Goal: Task Accomplishment & Management: Manage account settings

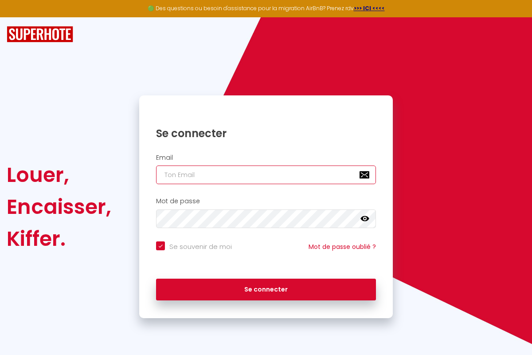
type input "[PERSON_NAME][EMAIL_ADDRESS][PERSON_NAME][DOMAIN_NAME]"
checkbox input "true"
type input "[PERSON_NAME][EMAIL_ADDRESS][PERSON_NAME][DOMAIN_NAME]"
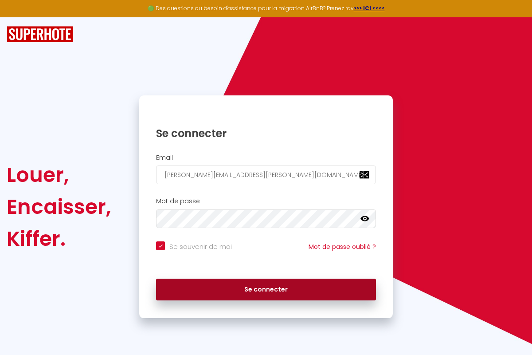
click at [266, 289] on button "Se connecter" at bounding box center [266, 289] width 220 height 22
checkbox input "true"
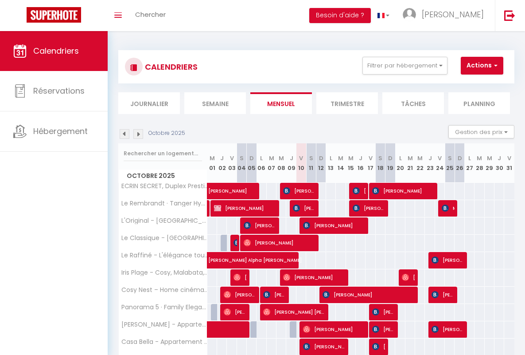
click at [215, 103] on li "Semaine" at bounding box center [215, 103] width 62 height 22
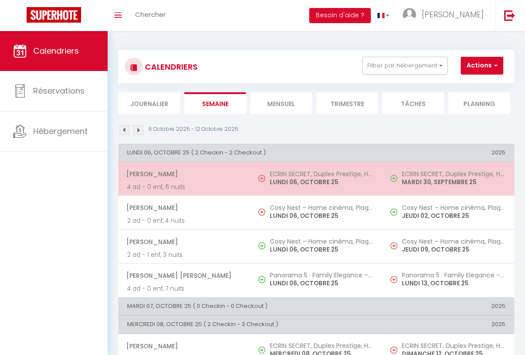
click at [183, 174] on span "[PERSON_NAME]" at bounding box center [183, 173] width 115 height 17
select select "OK"
select select "0"
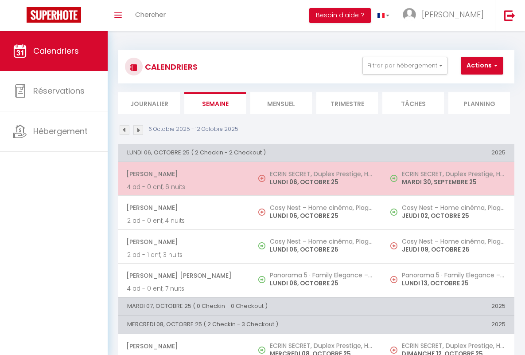
select select "1"
select select
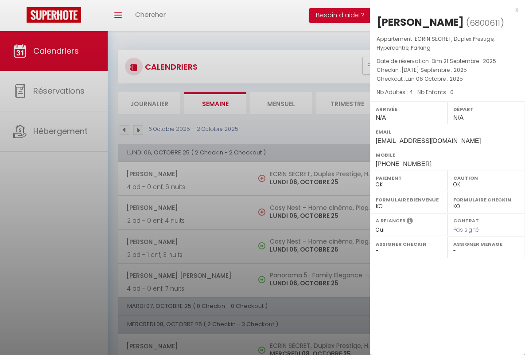
click at [444, 9] on div "x" at bounding box center [444, 9] width 149 height 11
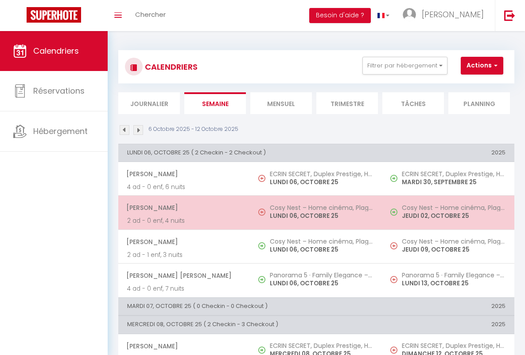
click at [183, 208] on span "[PERSON_NAME]" at bounding box center [183, 207] width 115 height 17
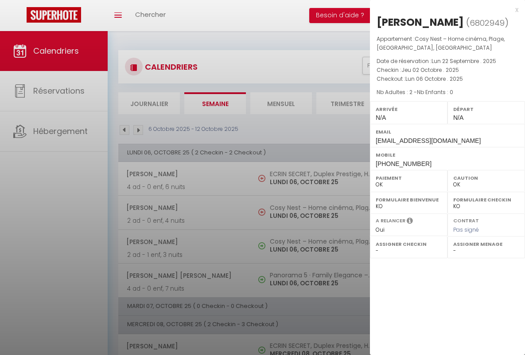
click at [444, 9] on div "x" at bounding box center [444, 9] width 149 height 11
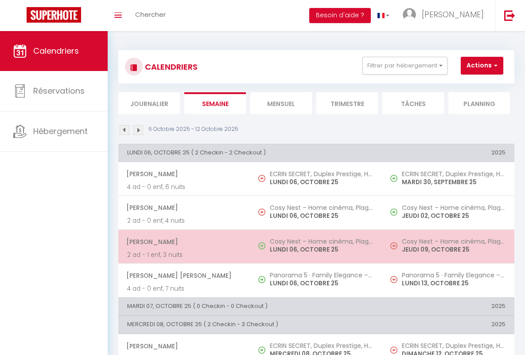
click at [183, 241] on span "[PERSON_NAME]" at bounding box center [183, 241] width 115 height 17
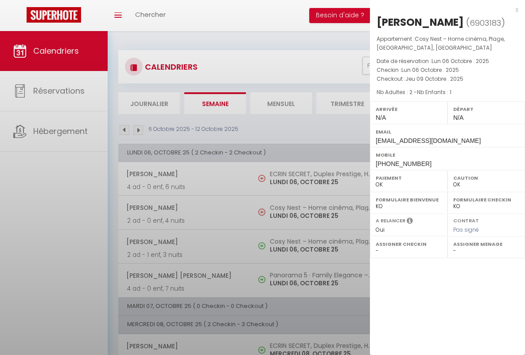
click at [444, 9] on div "x" at bounding box center [444, 9] width 149 height 11
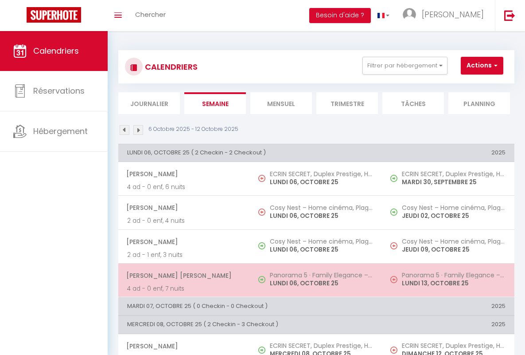
click at [183, 275] on span "[PERSON_NAME] [PERSON_NAME]" at bounding box center [183, 275] width 115 height 17
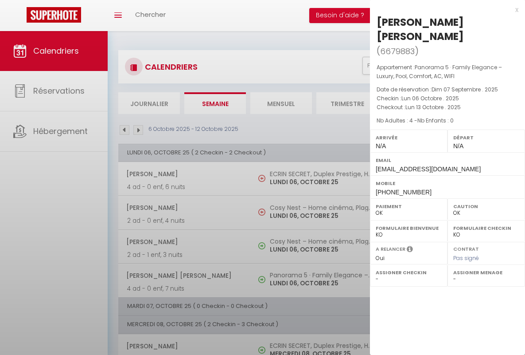
click at [444, 9] on div "x" at bounding box center [444, 9] width 149 height 11
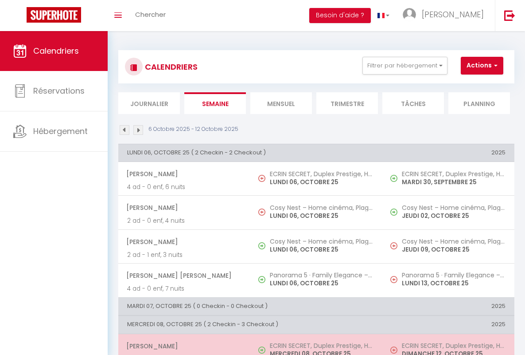
click at [183, 345] on span "[PERSON_NAME]" at bounding box center [183, 345] width 115 height 17
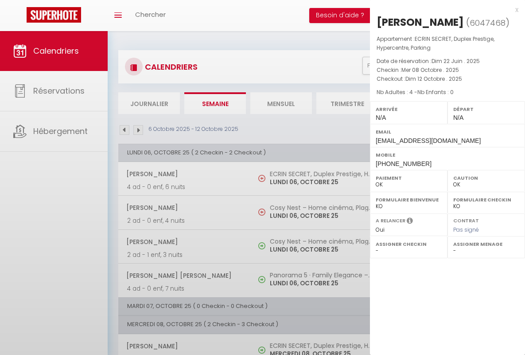
click at [444, 9] on div "x" at bounding box center [444, 9] width 149 height 11
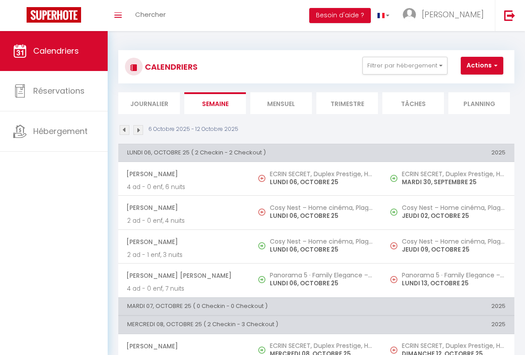
scroll to position [202, 0]
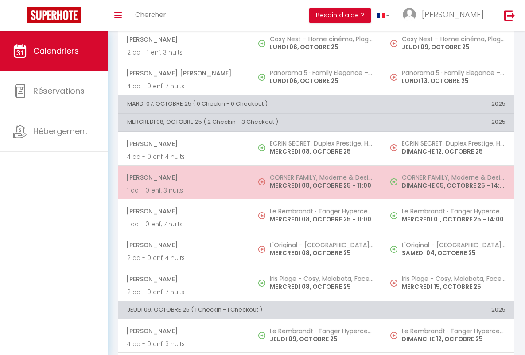
click at [183, 177] on span "[PERSON_NAME]" at bounding box center [183, 177] width 115 height 17
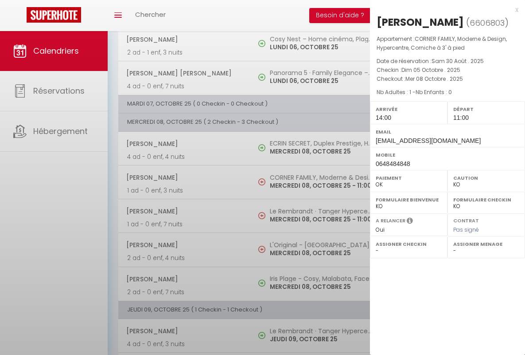
click at [444, 9] on div "x" at bounding box center [444, 9] width 149 height 11
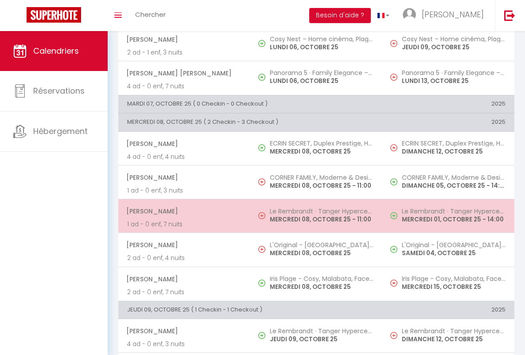
click at [183, 211] on span "[PERSON_NAME]" at bounding box center [183, 211] width 115 height 17
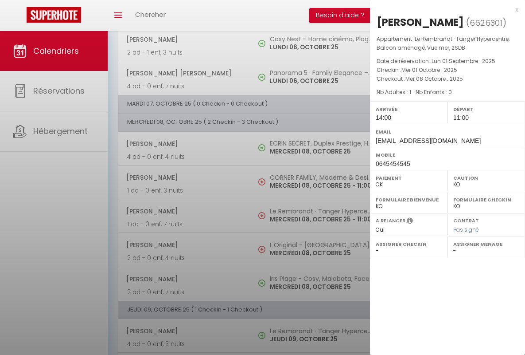
click at [444, 9] on div "x" at bounding box center [444, 9] width 149 height 11
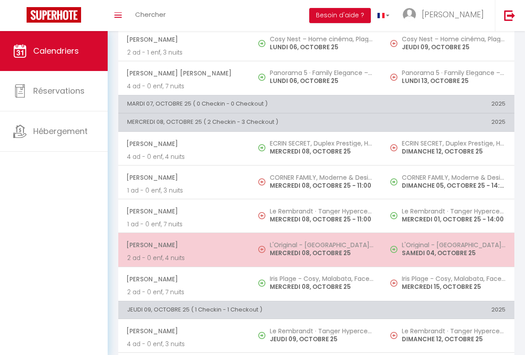
click at [183, 245] on span "[PERSON_NAME]" at bounding box center [183, 244] width 115 height 17
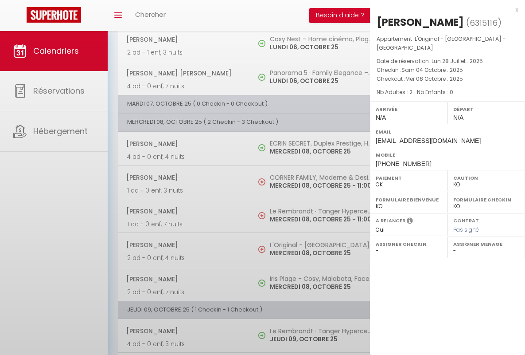
click at [444, 9] on div "x" at bounding box center [444, 9] width 149 height 11
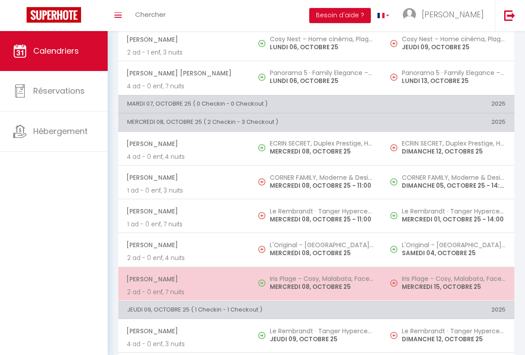
click at [183, 278] on span "[PERSON_NAME]" at bounding box center [183, 279] width 115 height 17
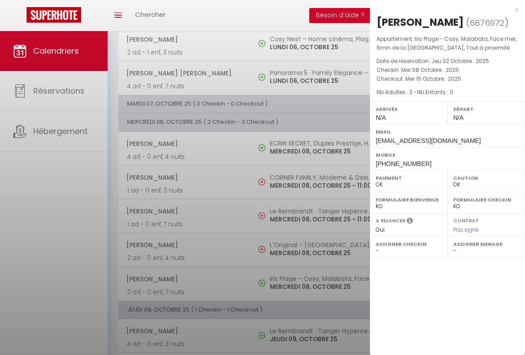
click at [444, 9] on div "x" at bounding box center [444, 9] width 149 height 11
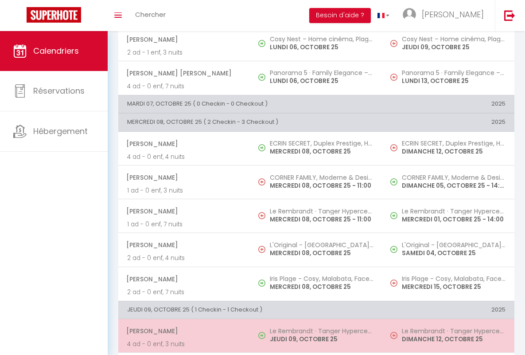
click at [183, 331] on span "[PERSON_NAME]" at bounding box center [183, 330] width 115 height 17
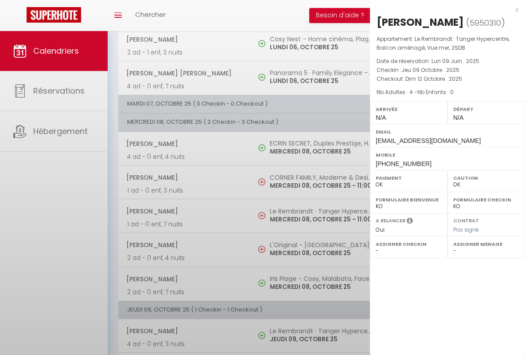
click at [444, 9] on div "x" at bounding box center [444, 9] width 149 height 11
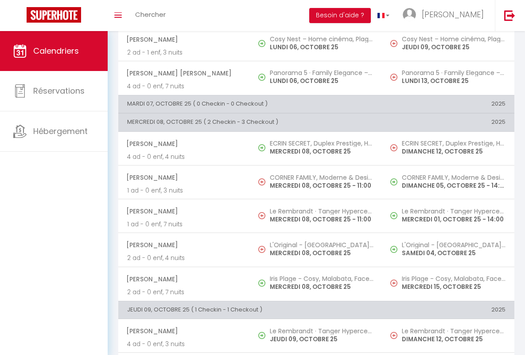
scroll to position [389, 0]
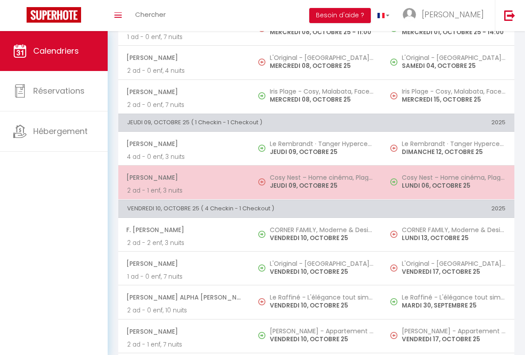
click at [183, 177] on span "[PERSON_NAME]" at bounding box center [183, 177] width 115 height 17
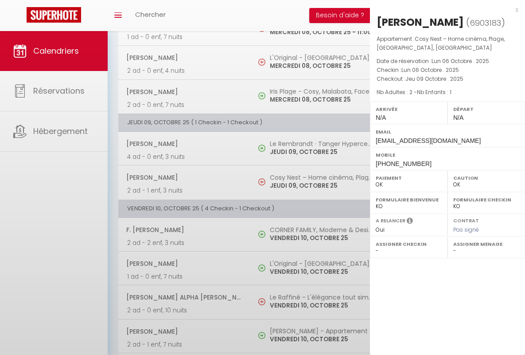
click at [444, 9] on div "x" at bounding box center [444, 9] width 149 height 11
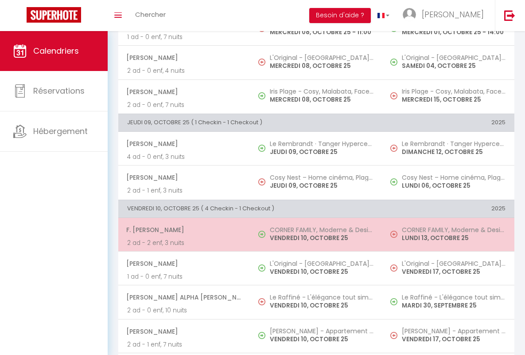
click at [183, 230] on span "F. [PERSON_NAME]" at bounding box center [183, 229] width 115 height 17
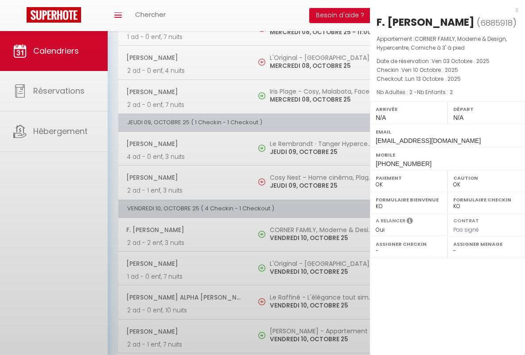
click at [444, 9] on div "x" at bounding box center [444, 9] width 149 height 11
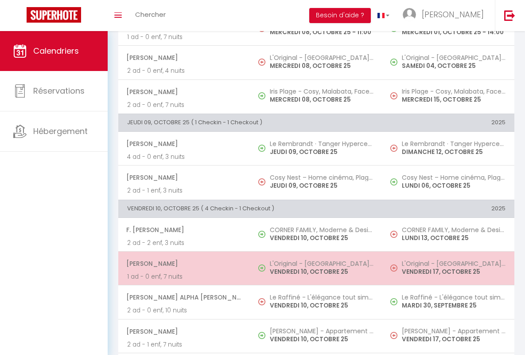
click at [183, 263] on span "[PERSON_NAME]" at bounding box center [183, 263] width 115 height 17
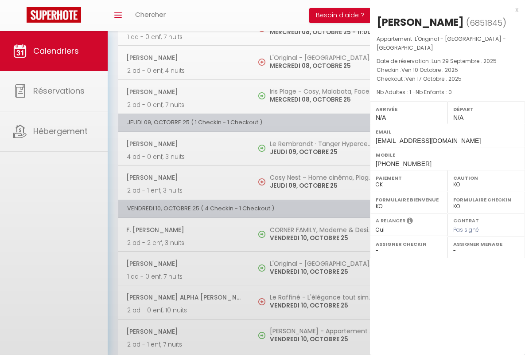
click at [444, 9] on div "x" at bounding box center [444, 9] width 149 height 11
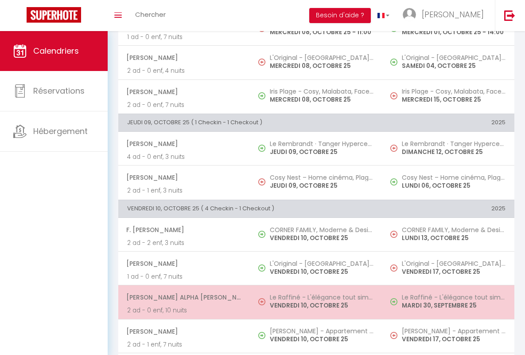
click at [183, 297] on span "[PERSON_NAME] Alpha [PERSON_NAME]" at bounding box center [183, 297] width 115 height 17
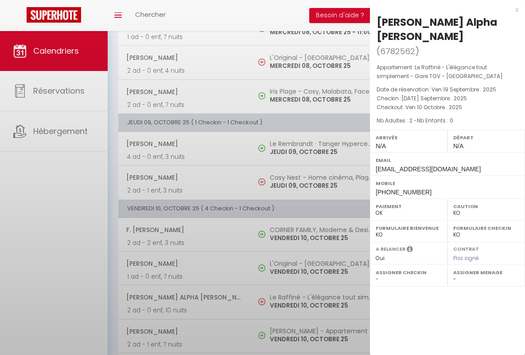
click at [444, 9] on div "x" at bounding box center [444, 9] width 149 height 11
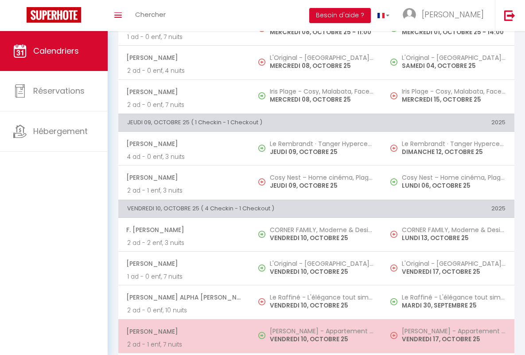
click at [183, 331] on span "[PERSON_NAME]" at bounding box center [183, 331] width 115 height 17
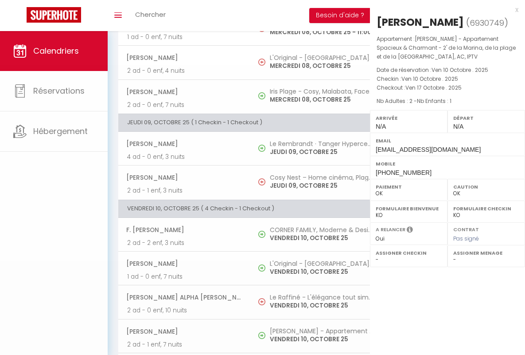
click at [444, 9] on div "x" at bounding box center [444, 9] width 149 height 11
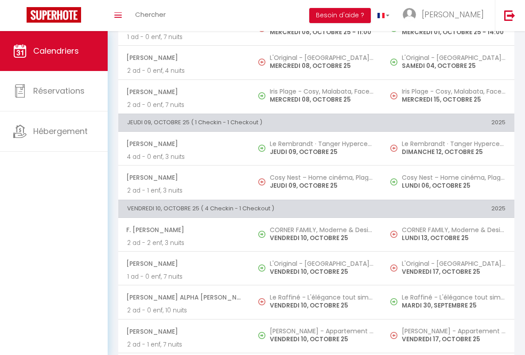
scroll to position [577, 0]
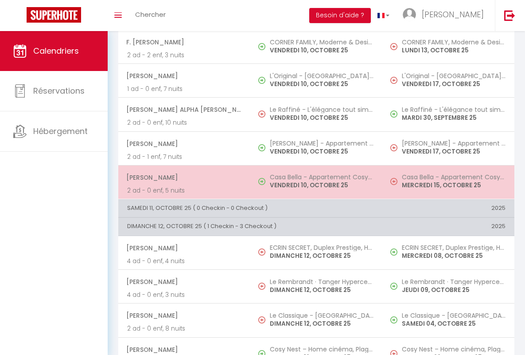
click at [183, 177] on span "[PERSON_NAME]" at bounding box center [183, 177] width 115 height 17
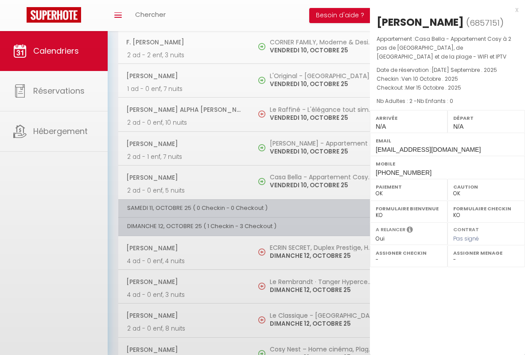
click at [444, 9] on div "x" at bounding box center [444, 9] width 149 height 11
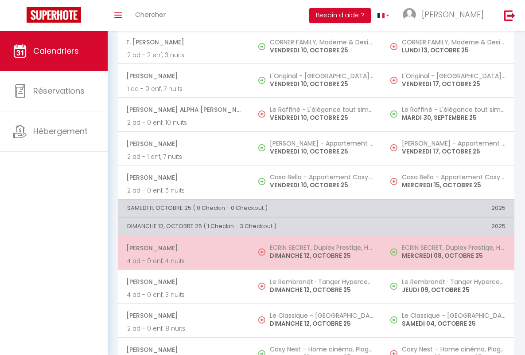
click at [183, 247] on span "[PERSON_NAME]" at bounding box center [183, 247] width 115 height 17
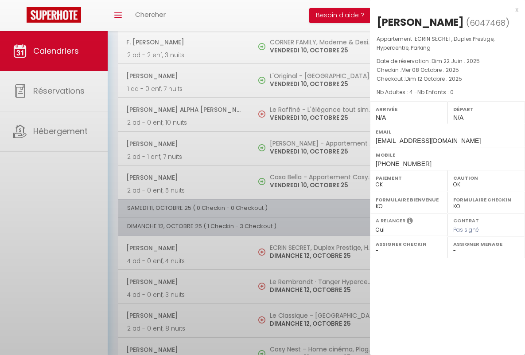
click at [444, 9] on div "x" at bounding box center [444, 9] width 149 height 11
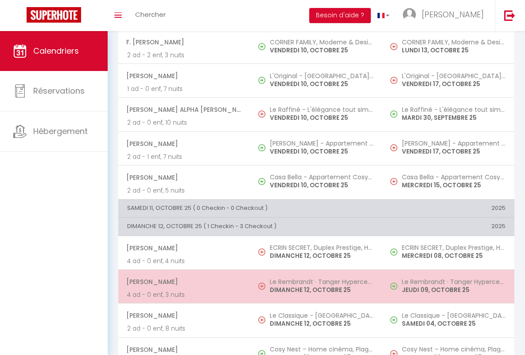
click at [183, 282] on span "[PERSON_NAME]" at bounding box center [183, 281] width 115 height 17
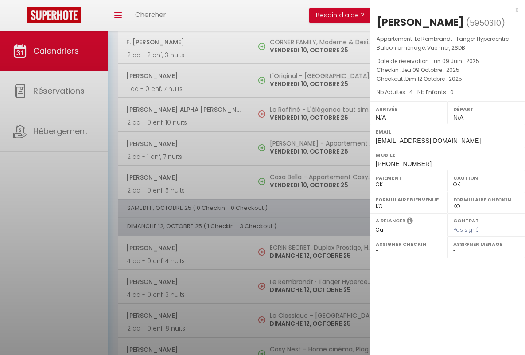
click at [444, 9] on div "x" at bounding box center [444, 9] width 149 height 11
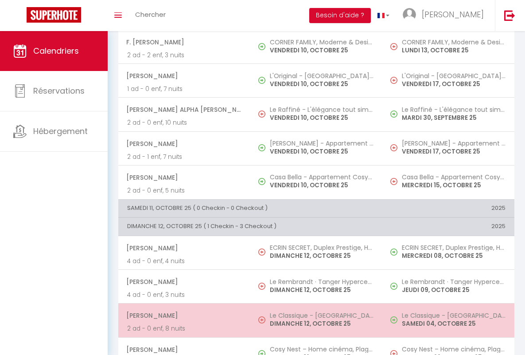
click at [183, 315] on span "[PERSON_NAME]" at bounding box center [183, 315] width 115 height 17
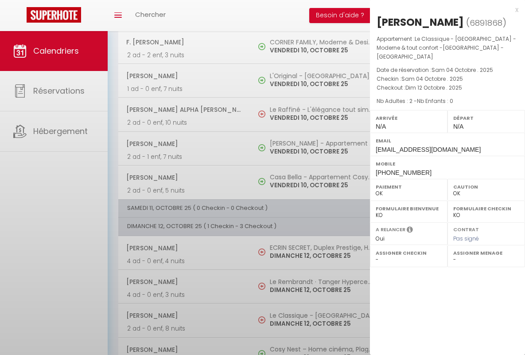
click at [444, 9] on div "x" at bounding box center [444, 9] width 149 height 11
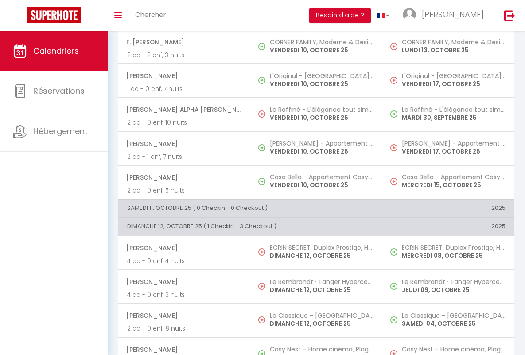
scroll to position [580, 0]
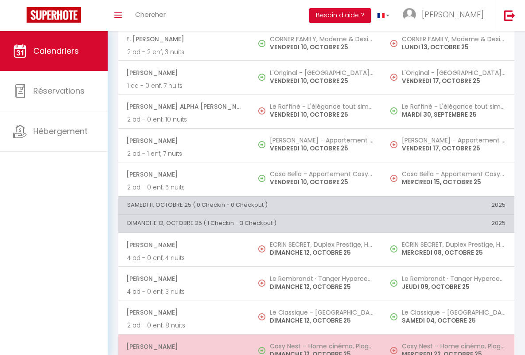
click at [183, 346] on span "[PERSON_NAME]" at bounding box center [183, 346] width 115 height 17
select select "KO"
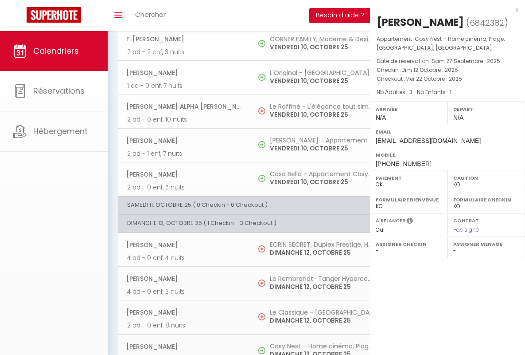
click at [444, 9] on div "x" at bounding box center [444, 9] width 149 height 11
